Goal: Obtain resource: Obtain resource

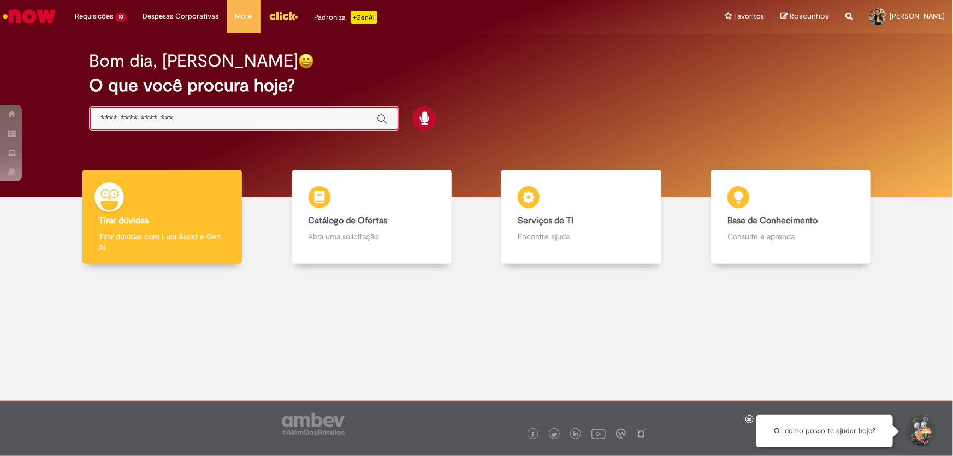
click at [164, 115] on input "Basta digitar aqui" at bounding box center [232, 119] width 265 height 13
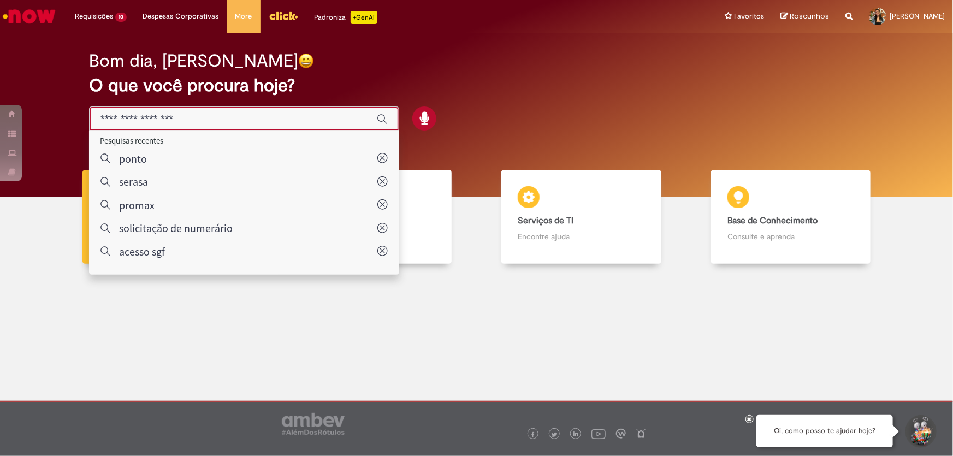
click at [239, 113] on input "Basta digitar aqui" at bounding box center [232, 119] width 265 height 13
click at [926, 421] on button "Iniciar Conversa de Suporte" at bounding box center [919, 431] width 33 height 33
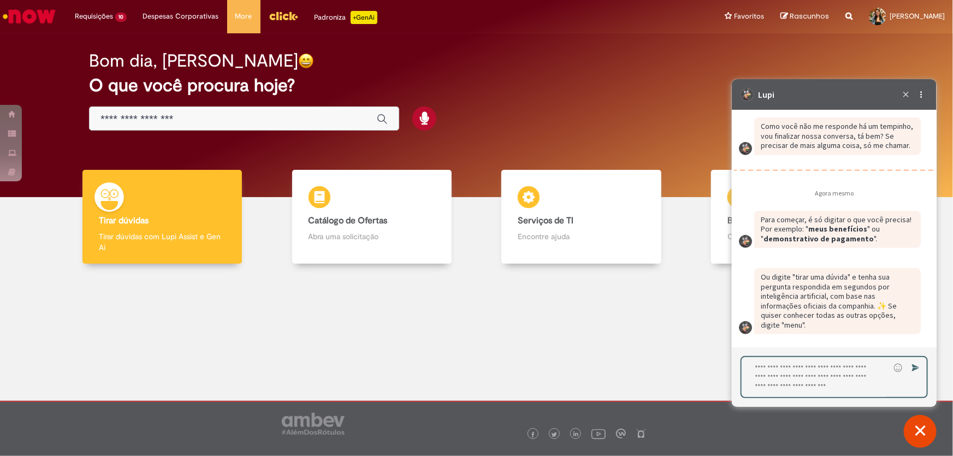
scroll to position [2244, 0]
drag, startPoint x: 769, startPoint y: 239, endPoint x: 863, endPoint y: 240, distance: 93.9
click at [863, 240] on fragment "Para começar, é só digitar o que você precisa! Por exemplo: " meus benefícios "…" at bounding box center [835, 229] width 151 height 29
click at [837, 366] on textarea "Digite sua resposta aqui e pressione Enter para enviar" at bounding box center [815, 376] width 148 height 40
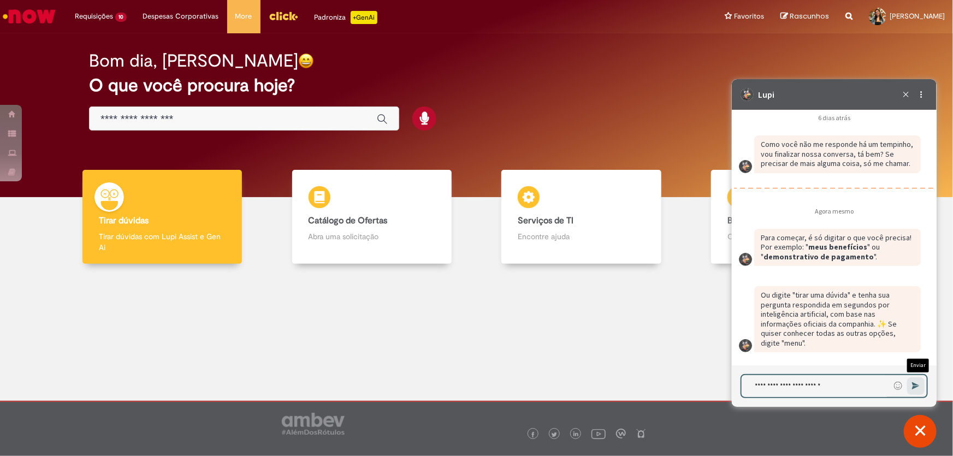
type textarea "**********"
click at [912, 379] on button "Enviar Mensagem" at bounding box center [915, 385] width 17 height 17
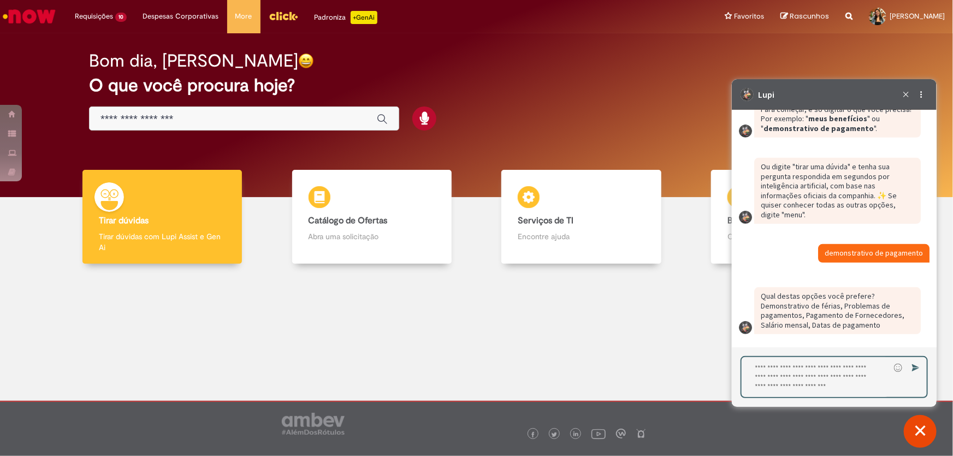
scroll to position [2354, 0]
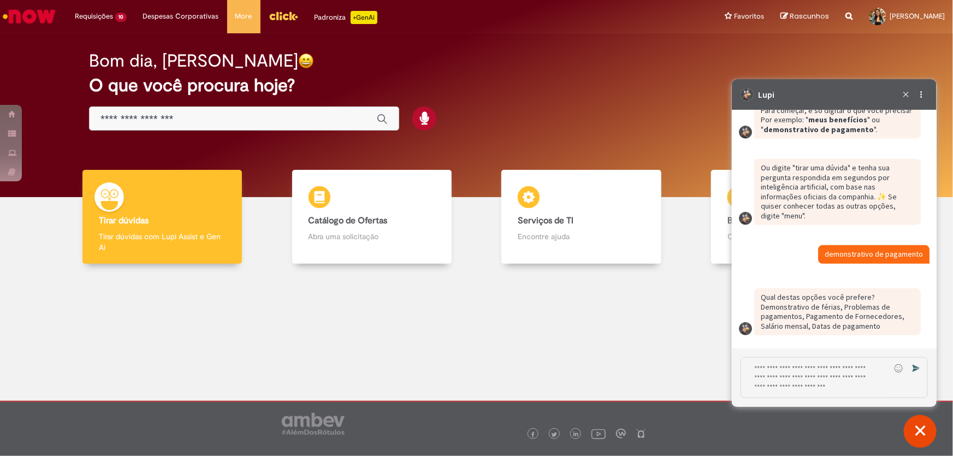
drag, startPoint x: 760, startPoint y: 325, endPoint x: 806, endPoint y: 326, distance: 46.4
click at [806, 326] on p "Qual destas opções você prefere? Demonstrativo de férias, Problemas de pagament…" at bounding box center [836, 311] width 153 height 38
click at [823, 378] on textarea "Digite sua resposta aqui e pressione Enter para enviar" at bounding box center [814, 377] width 149 height 40
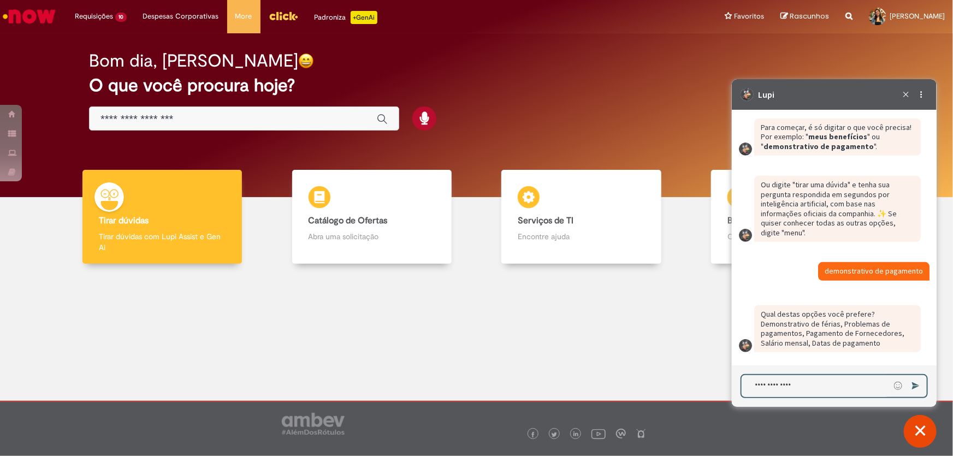
scroll to position [2337, 0]
type textarea "**********"
click at [914, 387] on icon "Enviar Mensagem" at bounding box center [915, 385] width 8 height 7
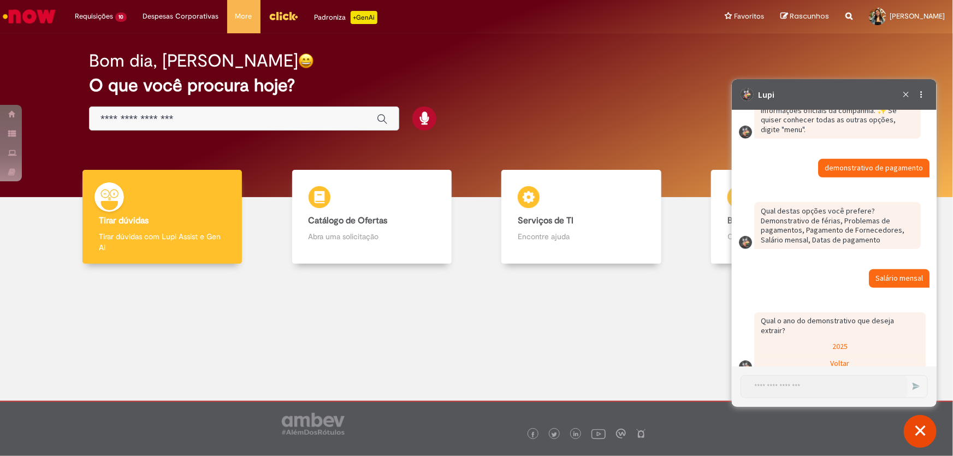
scroll to position [2451, 0]
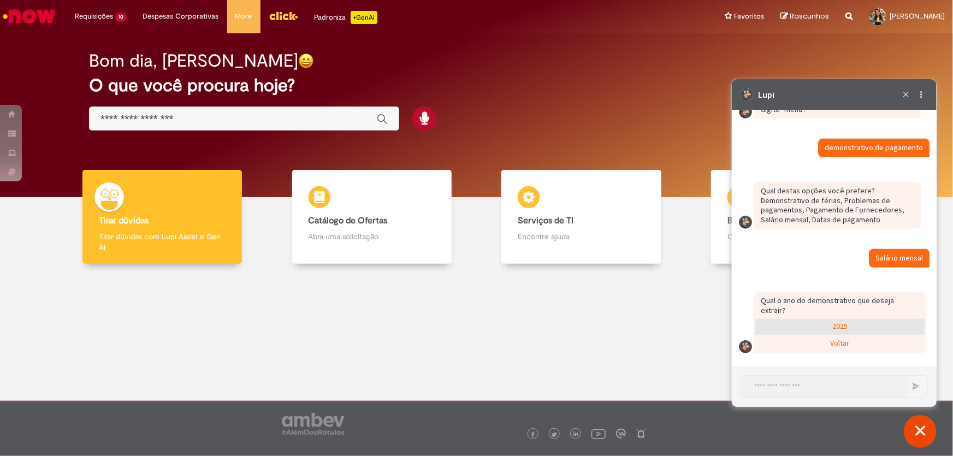
click at [888, 329] on div "2025" at bounding box center [838, 326] width 169 height 16
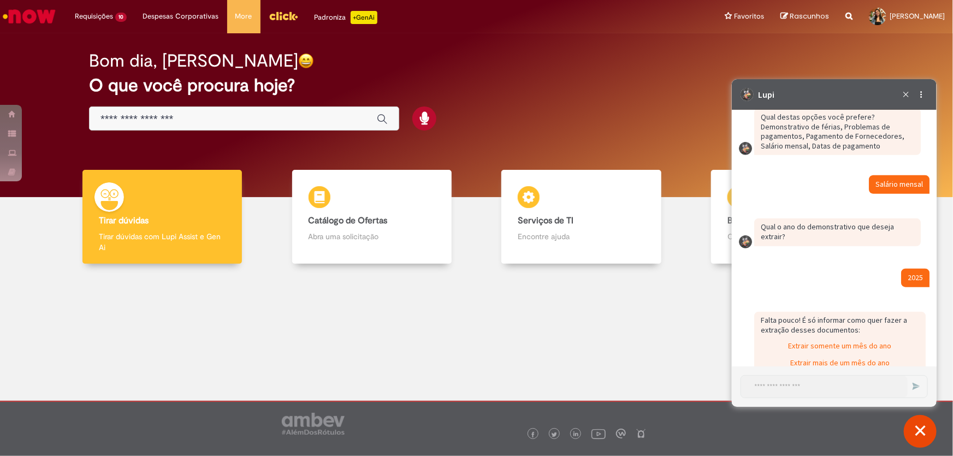
scroll to position [2571, 0]
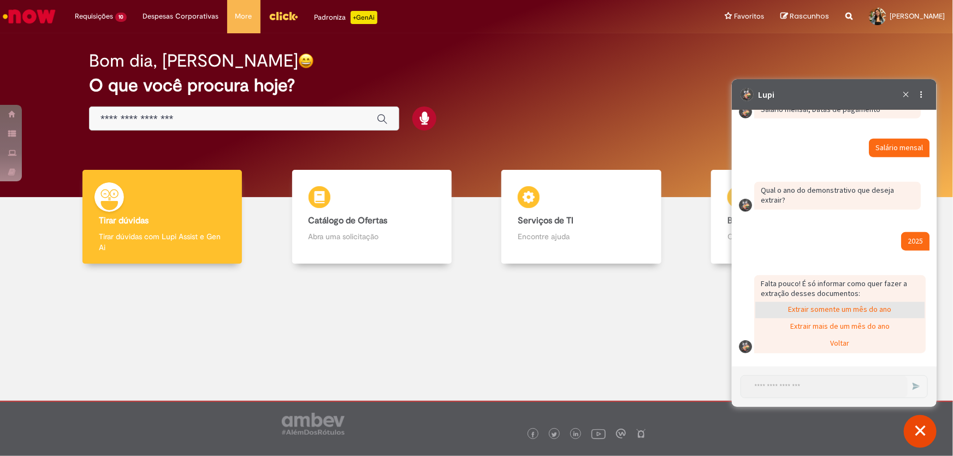
click at [853, 311] on div "Extrair somente um mês do ano" at bounding box center [838, 309] width 169 height 16
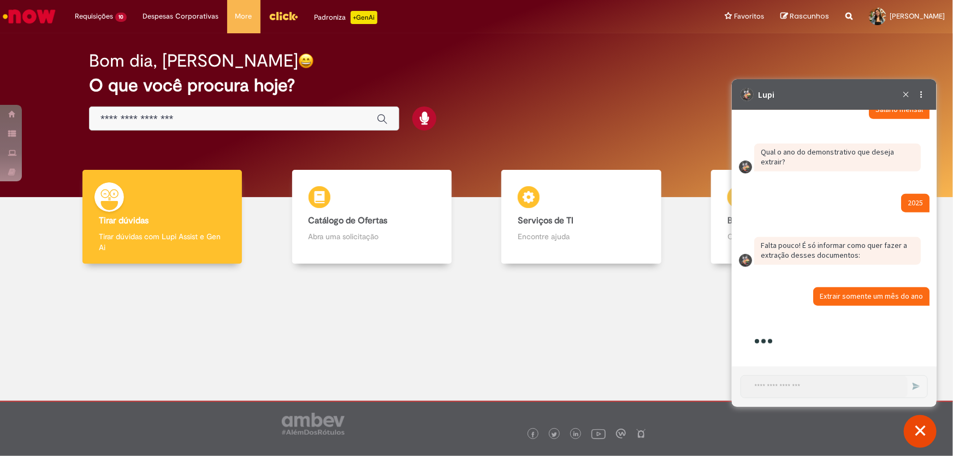
scroll to position [2767, 0]
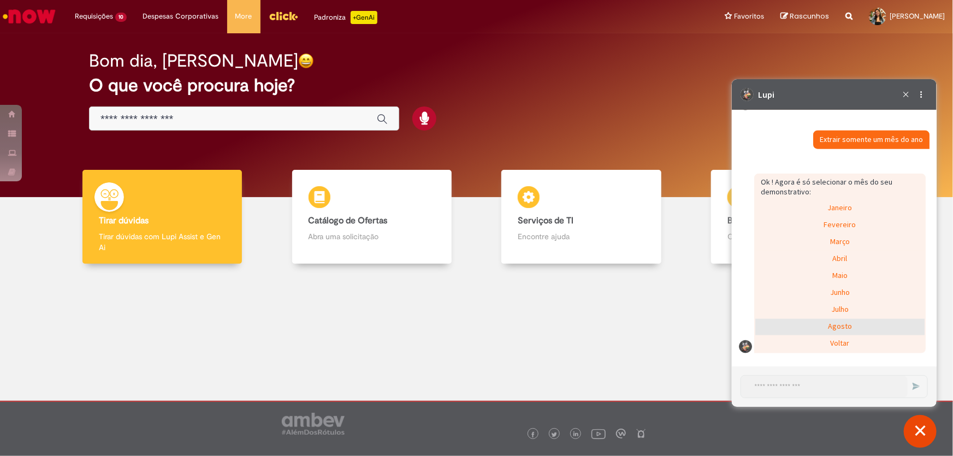
click at [861, 329] on div "Agosto" at bounding box center [838, 326] width 169 height 16
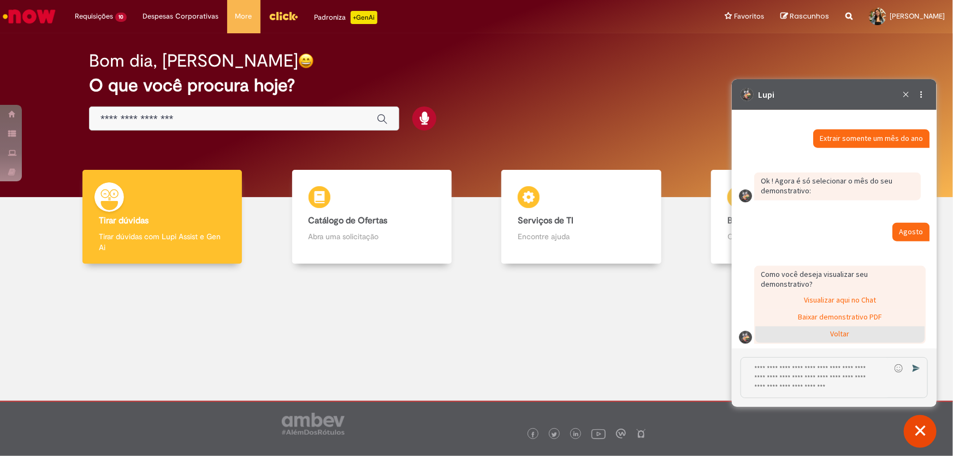
scroll to position [2767, 0]
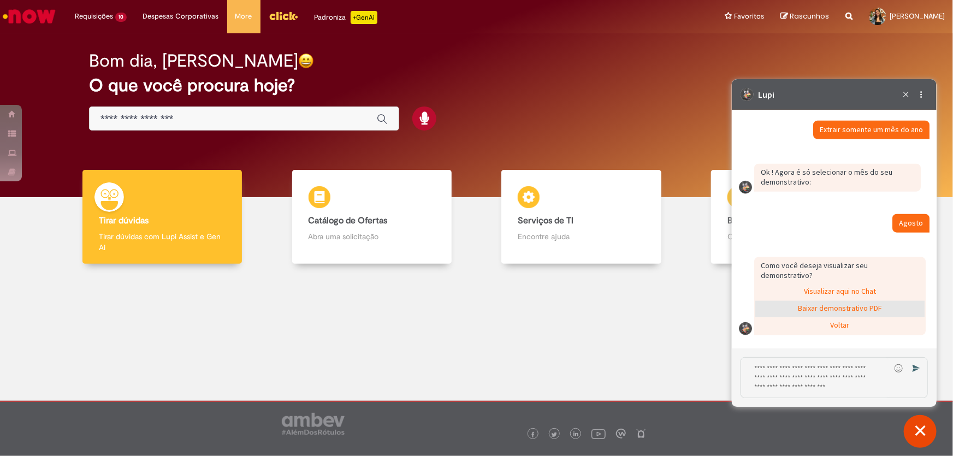
click at [865, 310] on div "Baixar demonstrativo PDF" at bounding box center [838, 308] width 169 height 16
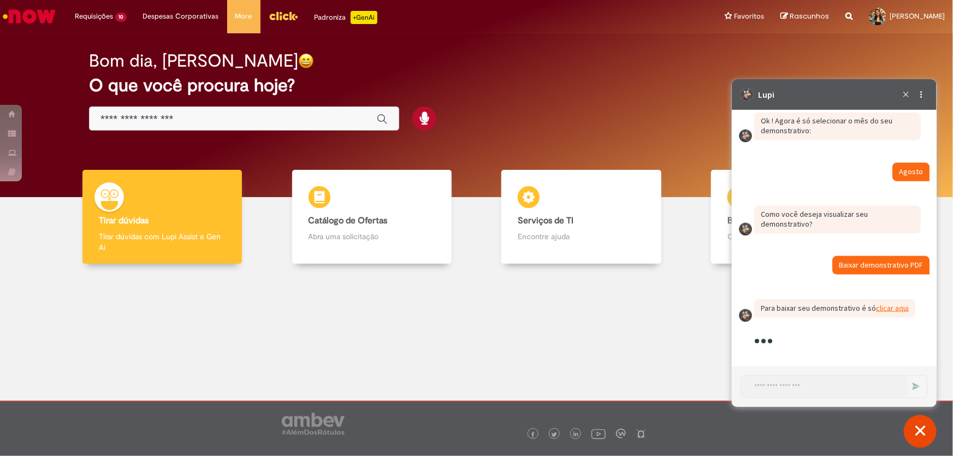
scroll to position [2857, 0]
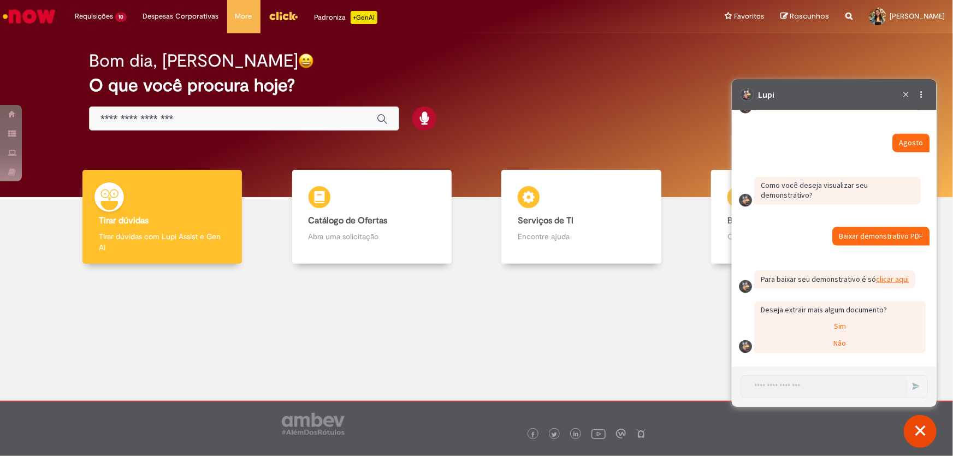
click at [894, 282] on link "clicar aqui (abre em uma nova guia)" at bounding box center [891, 279] width 33 height 10
click at [908, 94] on icon "Terminar conversa" at bounding box center [905, 94] width 13 height 13
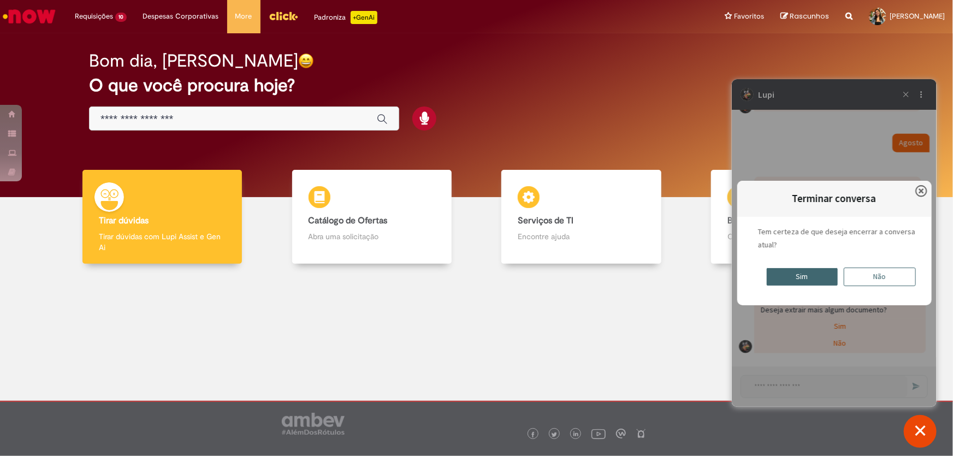
click at [838, 278] on div "Sim Não" at bounding box center [833, 276] width 194 height 19
click at [828, 286] on div "Terminar conversa Fechar modal Tem certeza de que deseja encerrar a conversa at…" at bounding box center [833, 242] width 194 height 124
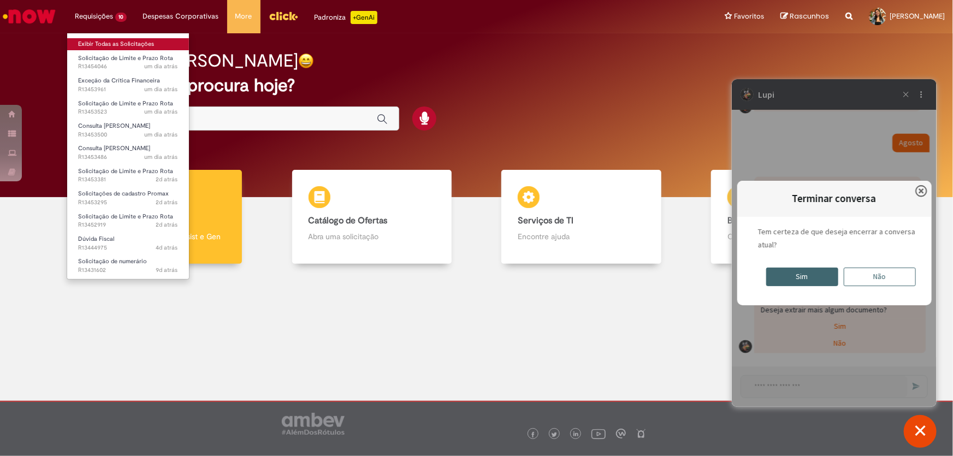
click at [116, 44] on link "Exibir Todas as Solicitações" at bounding box center [128, 44] width 122 height 12
